Goal: Information Seeking & Learning: Learn about a topic

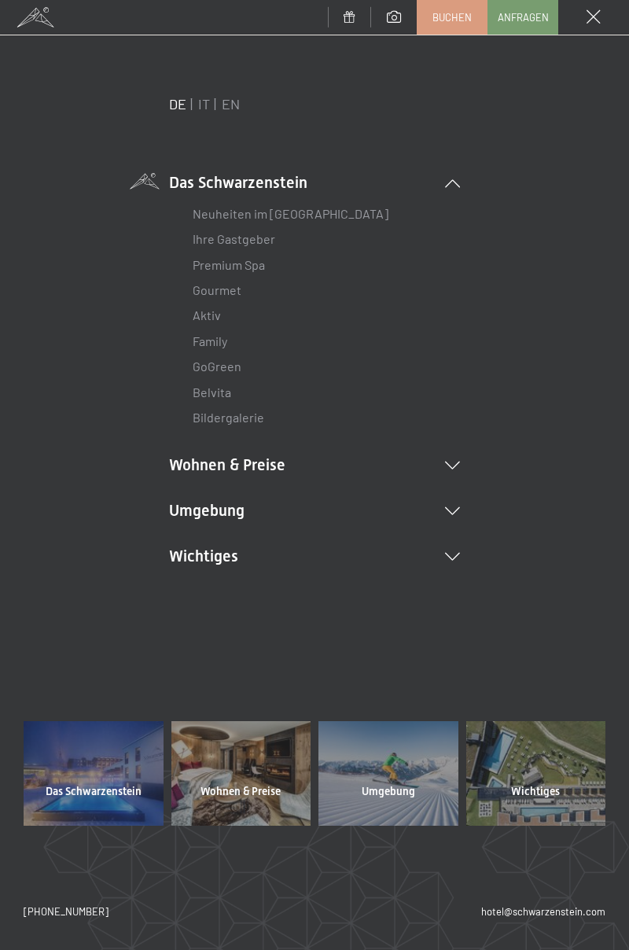
click at [453, 461] on li "Wohnen & Preise Inklusivleistungen [PERSON_NAME] & Preise Liste Angebote Liste …" at bounding box center [314, 465] width 291 height 22
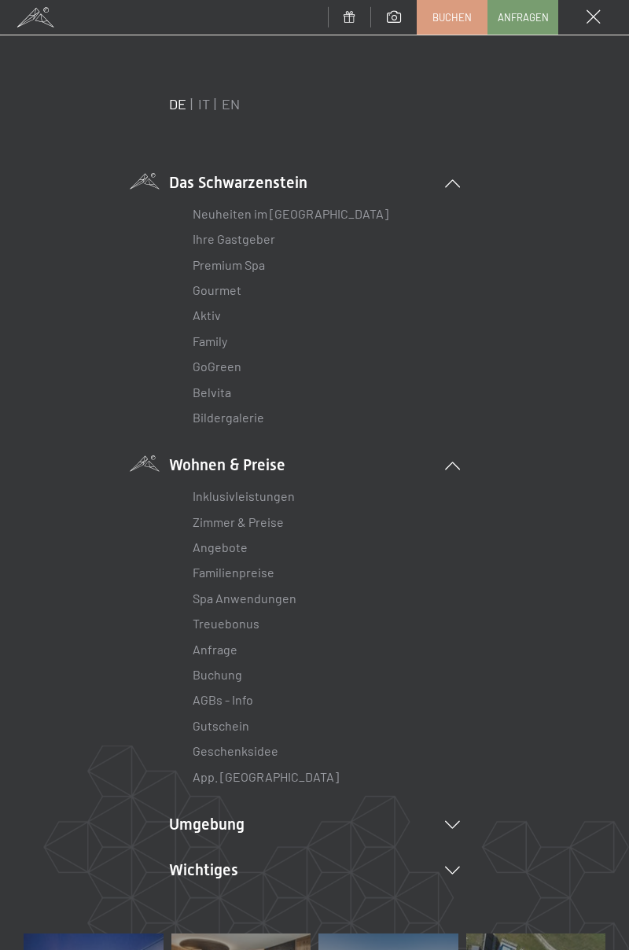
click at [229, 549] on link "Angebote" at bounding box center [220, 546] width 55 height 15
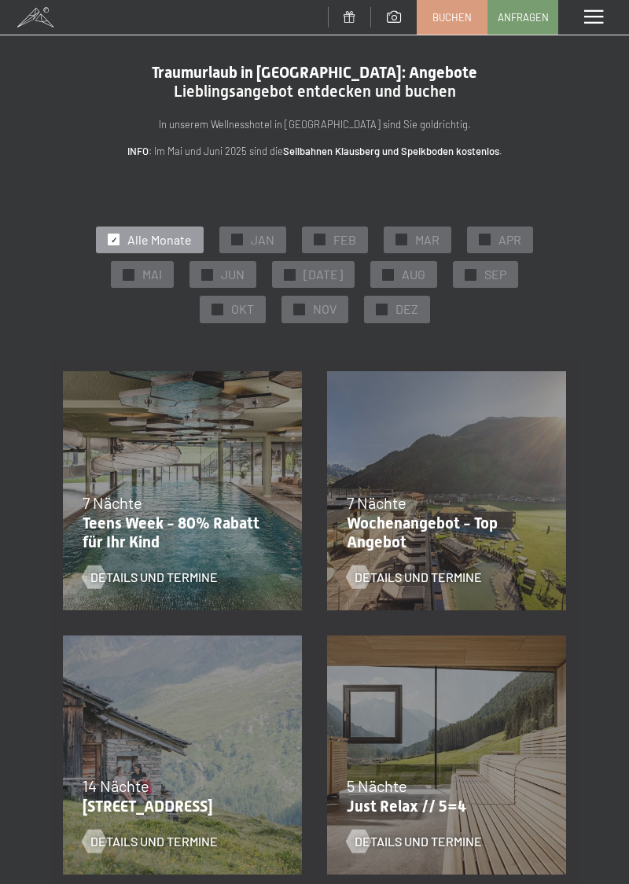
click at [447, 753] on div "07.09.–03.10.2025 21.12.–26.12.2025 11.01.–23.01.2026 08.03.–27.03.2026 08.11.–…" at bounding box center [447, 755] width 264 height 264
click at [423, 849] on span "Details und Termine" at bounding box center [418, 841] width 127 height 17
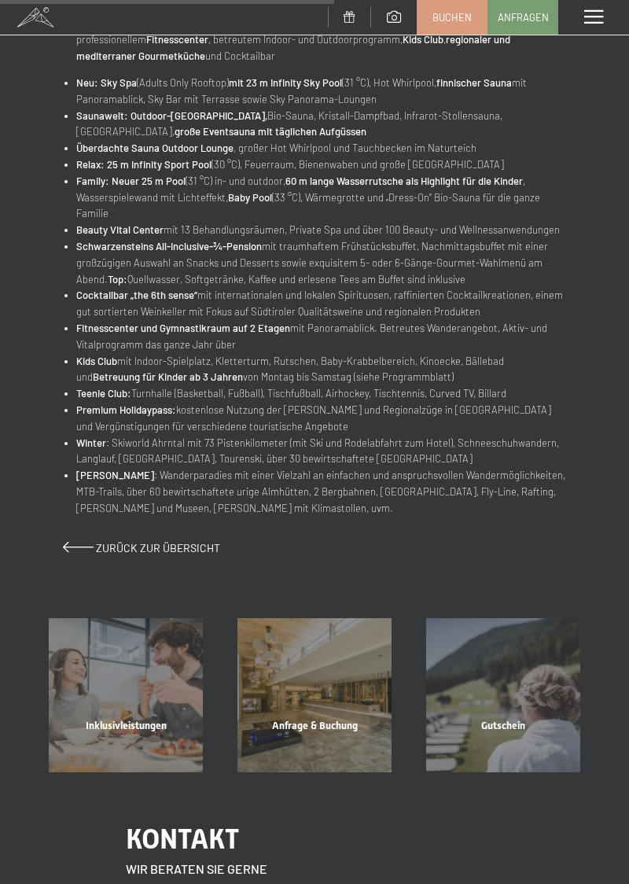
scroll to position [712, 0]
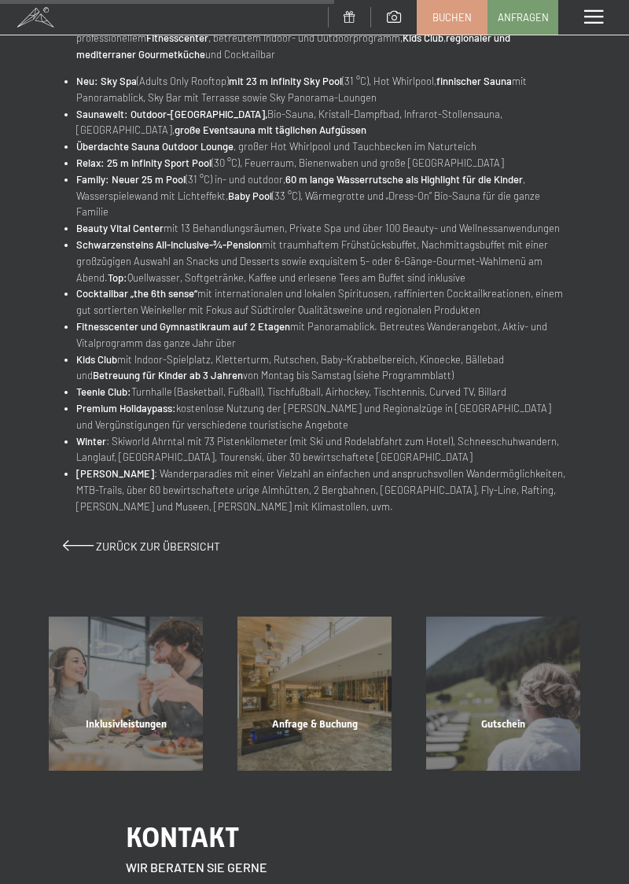
click at [116, 712] on div "Inklusivleistungen Mehr erfahren" at bounding box center [125, 693] width 189 height 154
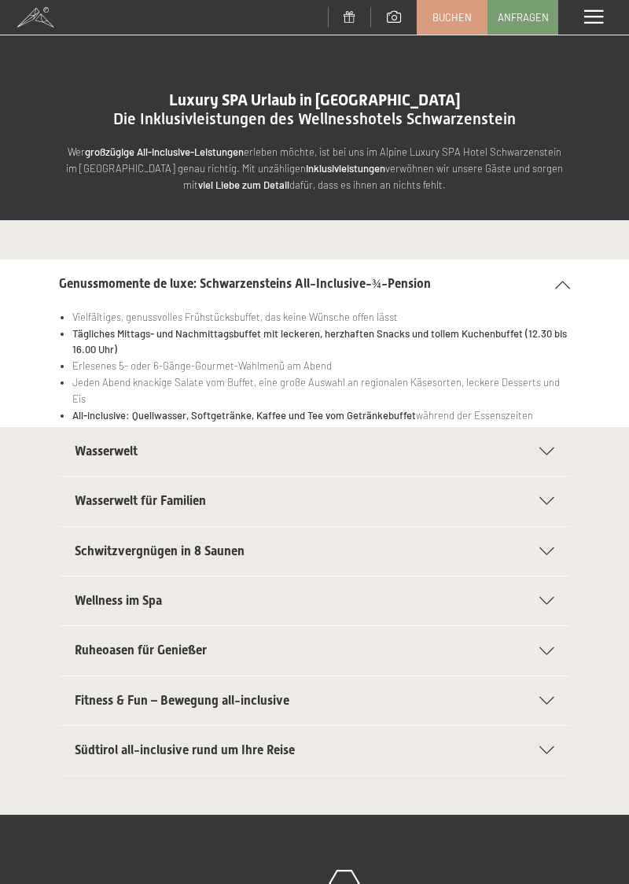
click at [546, 445] on div "Wasserwelt" at bounding box center [315, 451] width 480 height 49
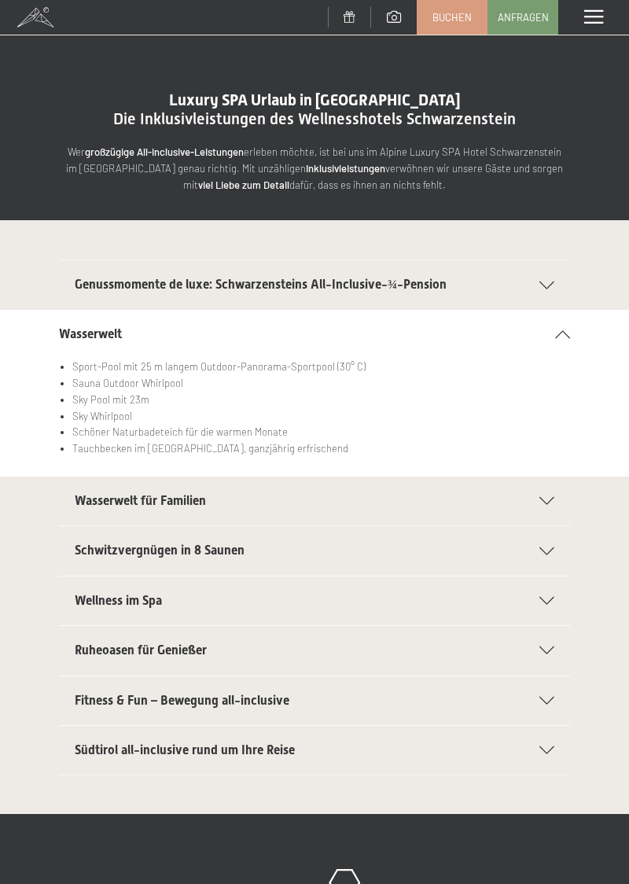
click at [550, 291] on div "Genussmomente de luxe: Schwarzensteins All-Inclusive-¾-Pension" at bounding box center [315, 284] width 480 height 49
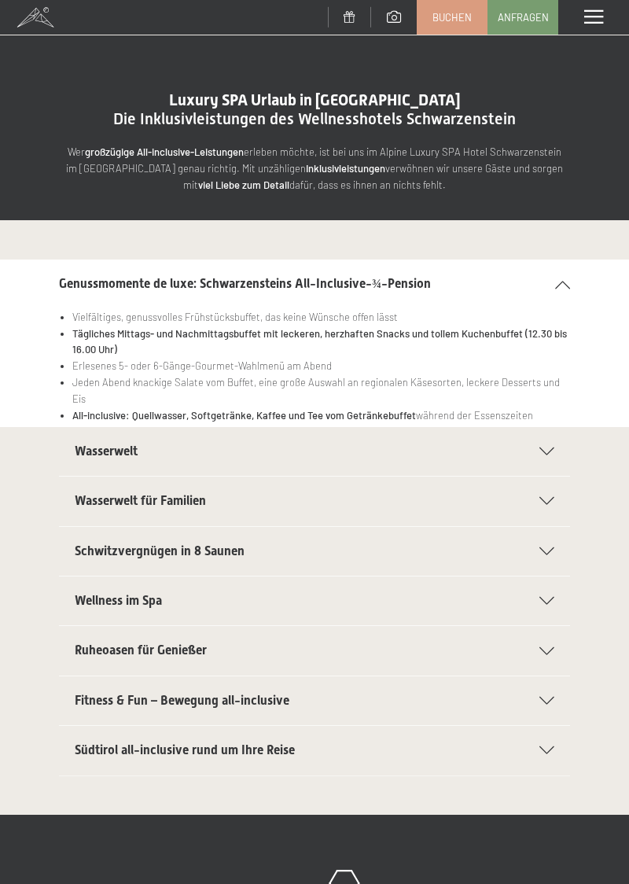
click at [545, 278] on div "Genussmomente de luxe: Schwarzensteins All-Inclusive-¾-Pension" at bounding box center [314, 283] width 511 height 49
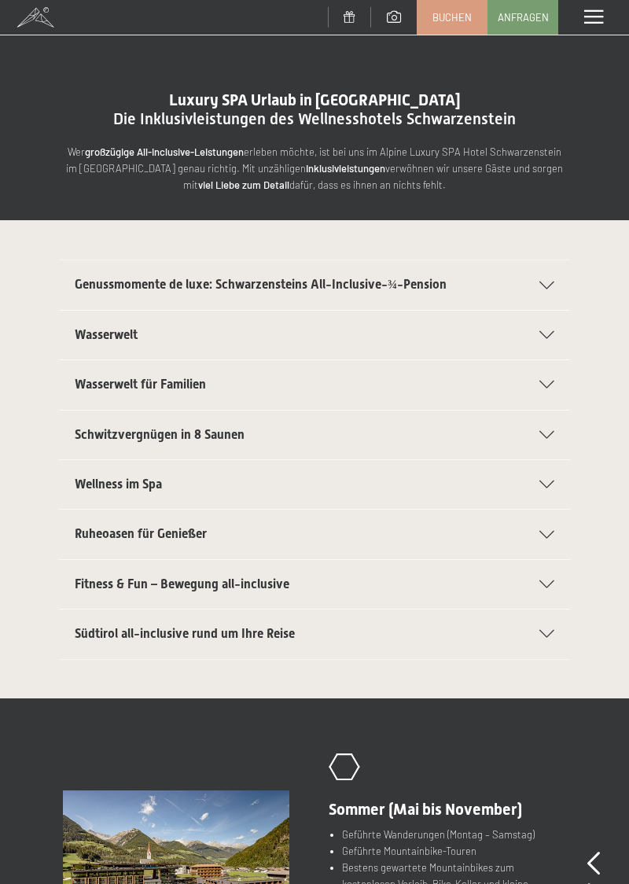
click at [596, 12] on span at bounding box center [593, 17] width 19 height 14
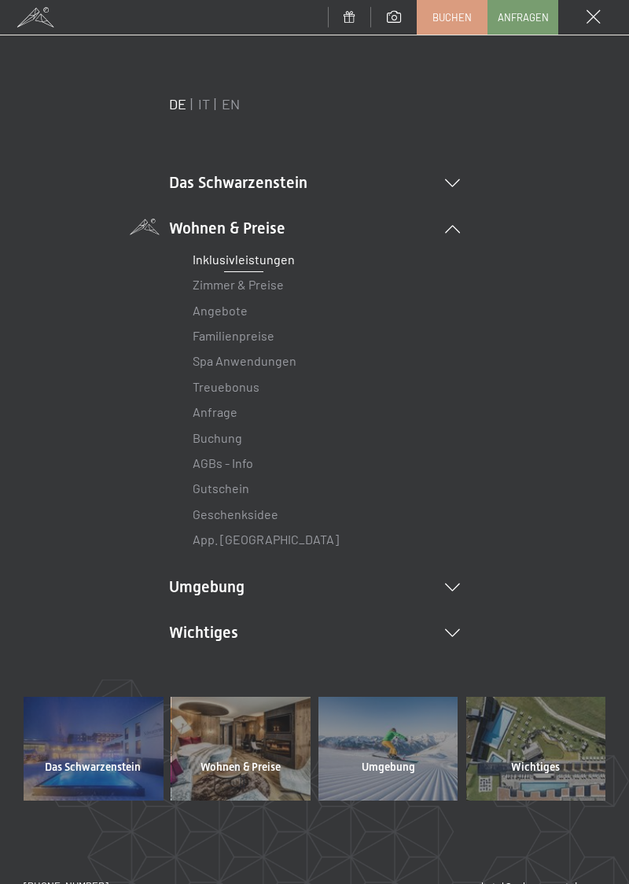
click at [453, 584] on icon at bounding box center [452, 587] width 15 height 8
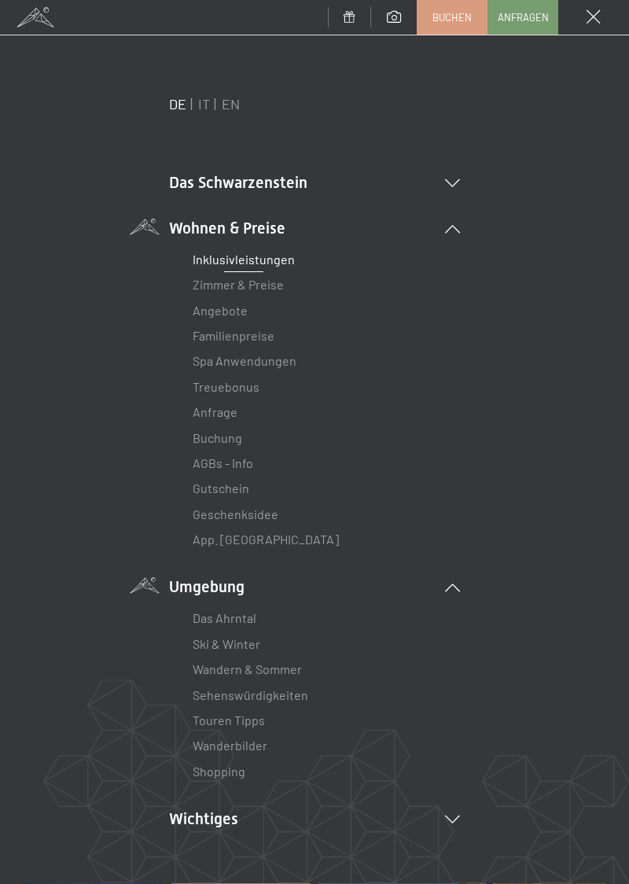
click at [296, 668] on link "Wandern & Sommer" at bounding box center [247, 668] width 109 height 15
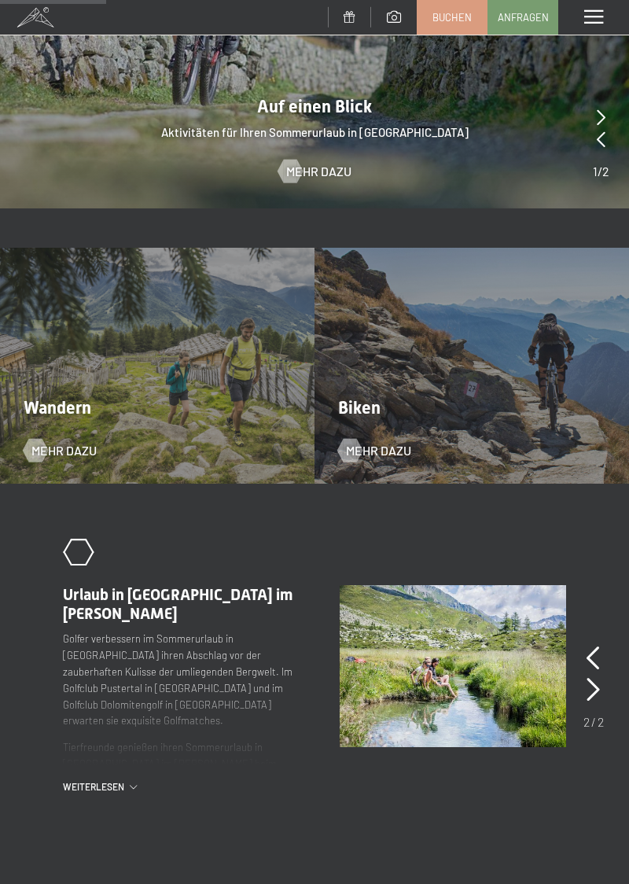
click at [587, 646] on icon at bounding box center [593, 658] width 13 height 24
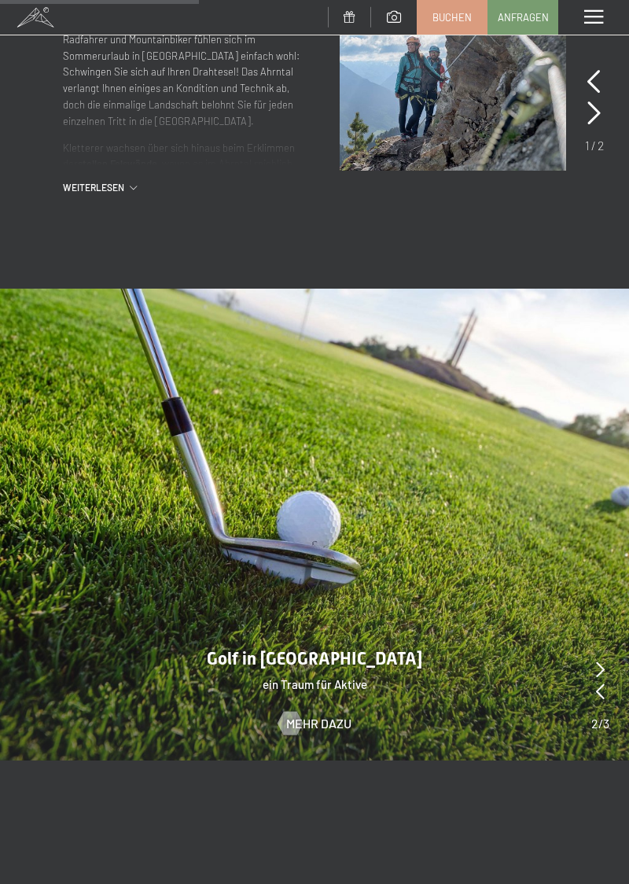
scroll to position [1697, 0]
click at [602, 662] on icon at bounding box center [600, 670] width 9 height 16
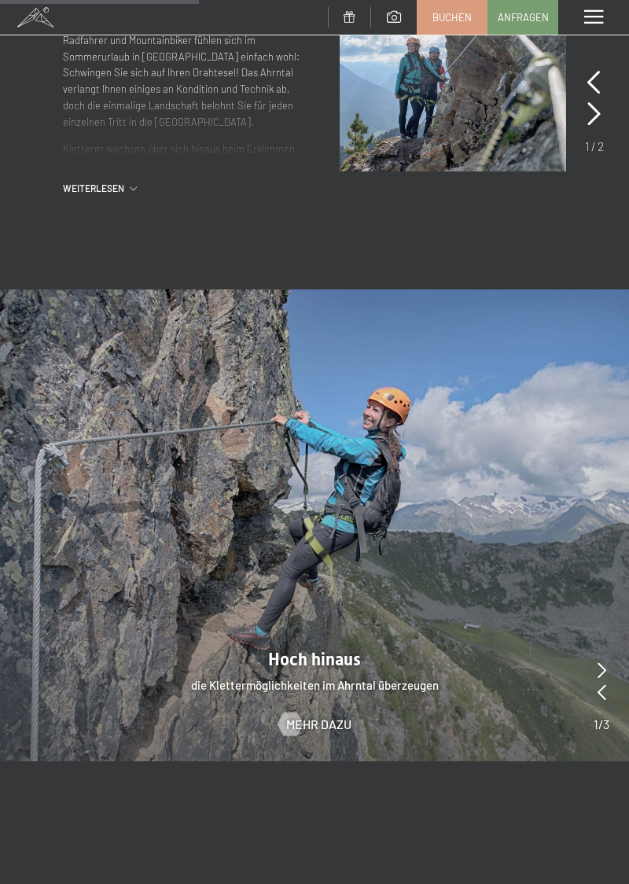
click at [340, 716] on span "Mehr dazu" at bounding box center [318, 724] width 65 height 17
